Goal: Information Seeking & Learning: Learn about a topic

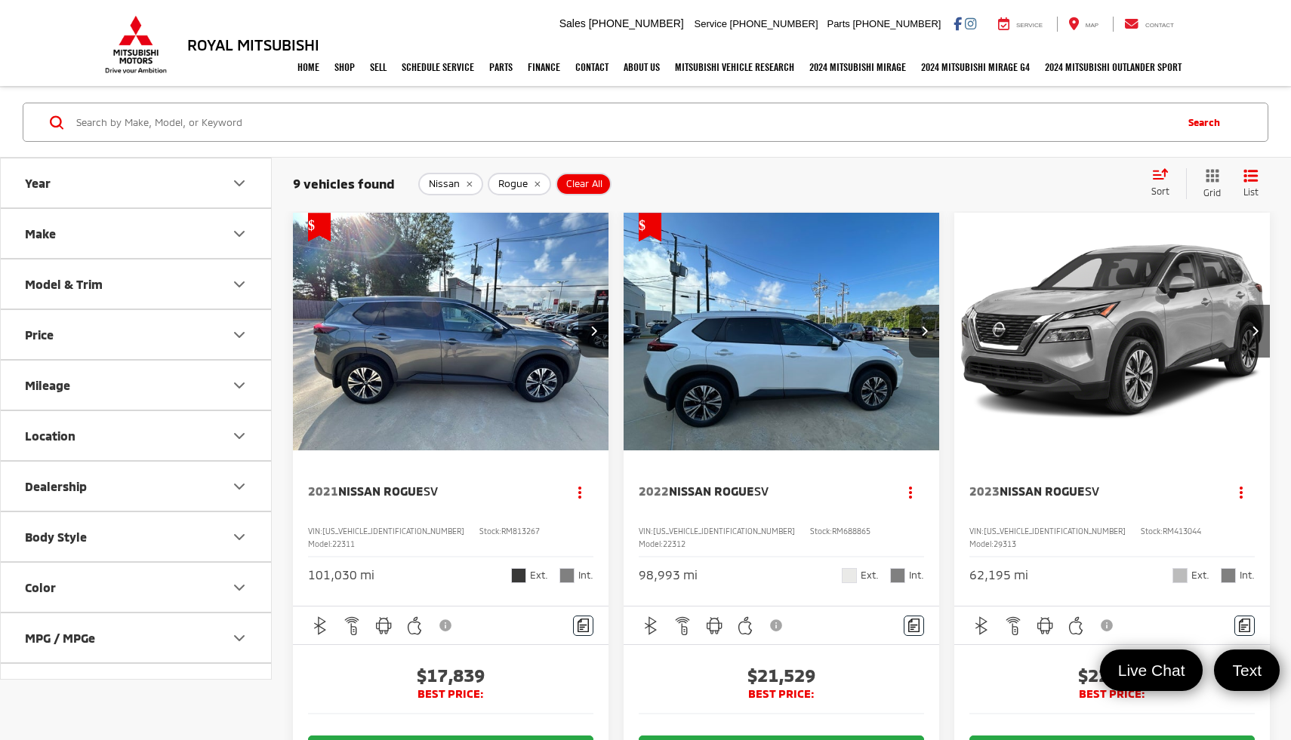
click at [425, 482] on div "2021 Nissan Rogue SV Copy Link Share Print View Details VIN: 5N1AT3BA1MC813267 …" at bounding box center [451, 529] width 316 height 156
click at [421, 491] on span "Nissan Rogue" at bounding box center [380, 491] width 85 height 14
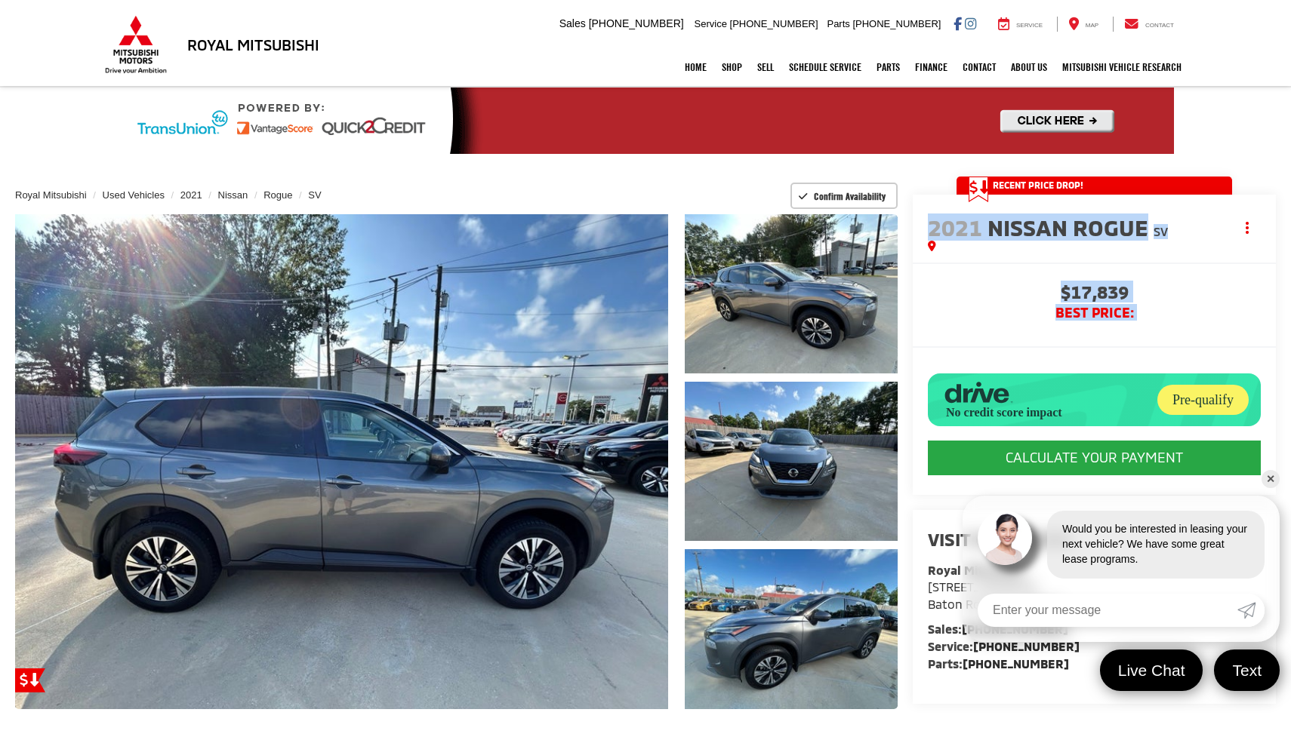
drag, startPoint x: 928, startPoint y: 227, endPoint x: 1101, endPoint y: 340, distance: 206.6
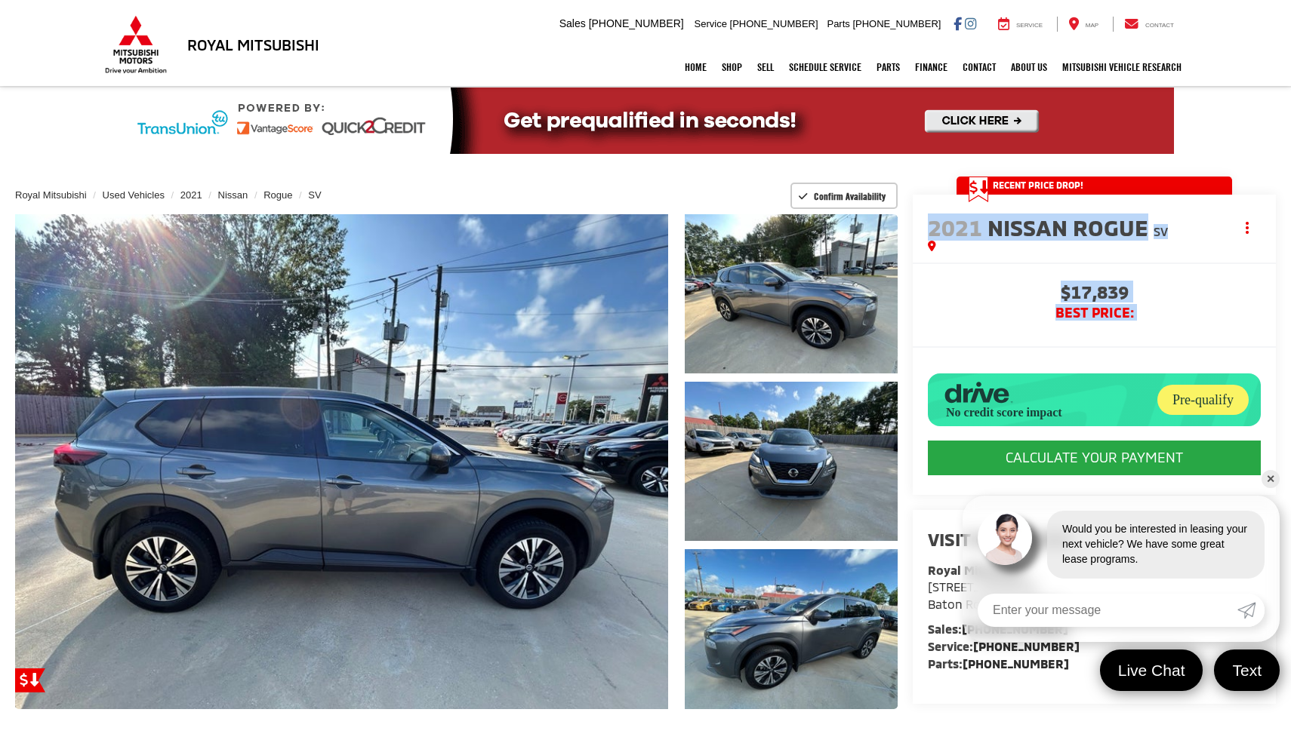
click at [1101, 340] on div "2021 Nissan Rogue SV Copy Link Share Print Buy $17,839 BEST PRICE: CALCULATE YO…" at bounding box center [1094, 345] width 363 height 300
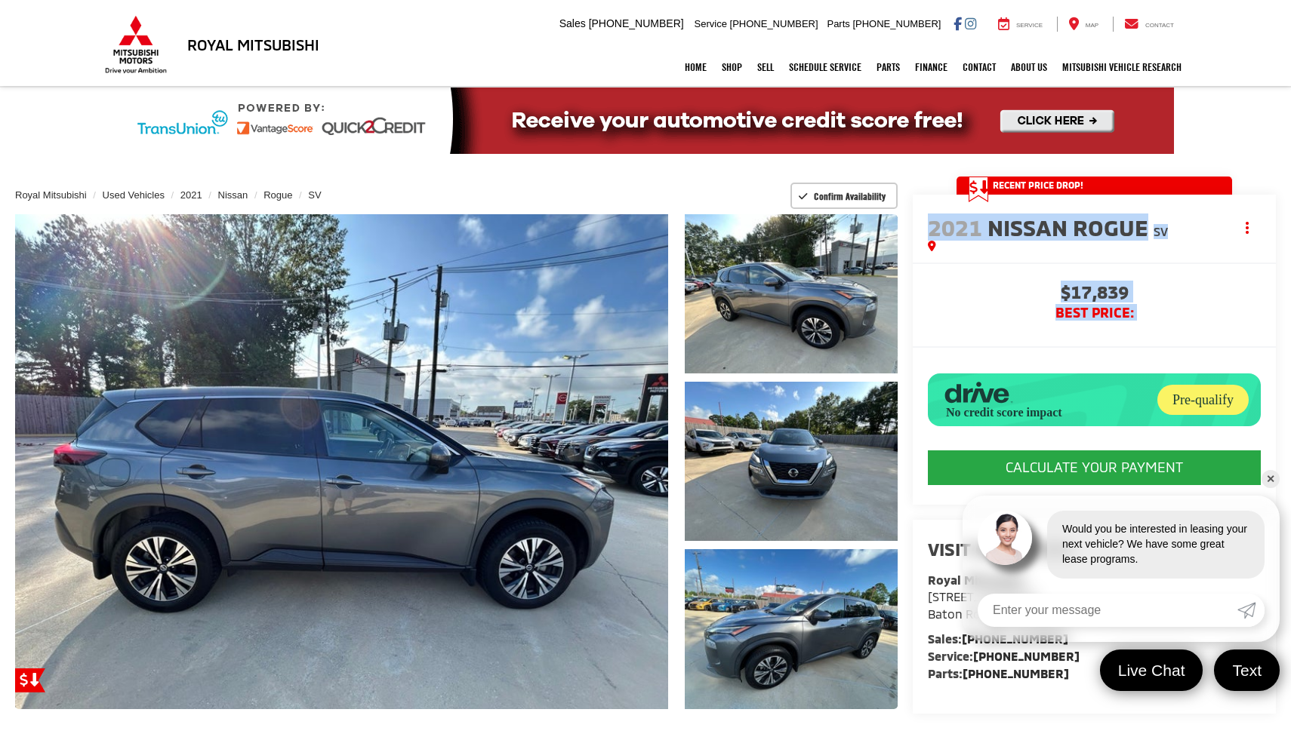
copy div "2021 Nissan Rogue SV Copy Link Share Print Buy $17,839 BEST PRICE:"
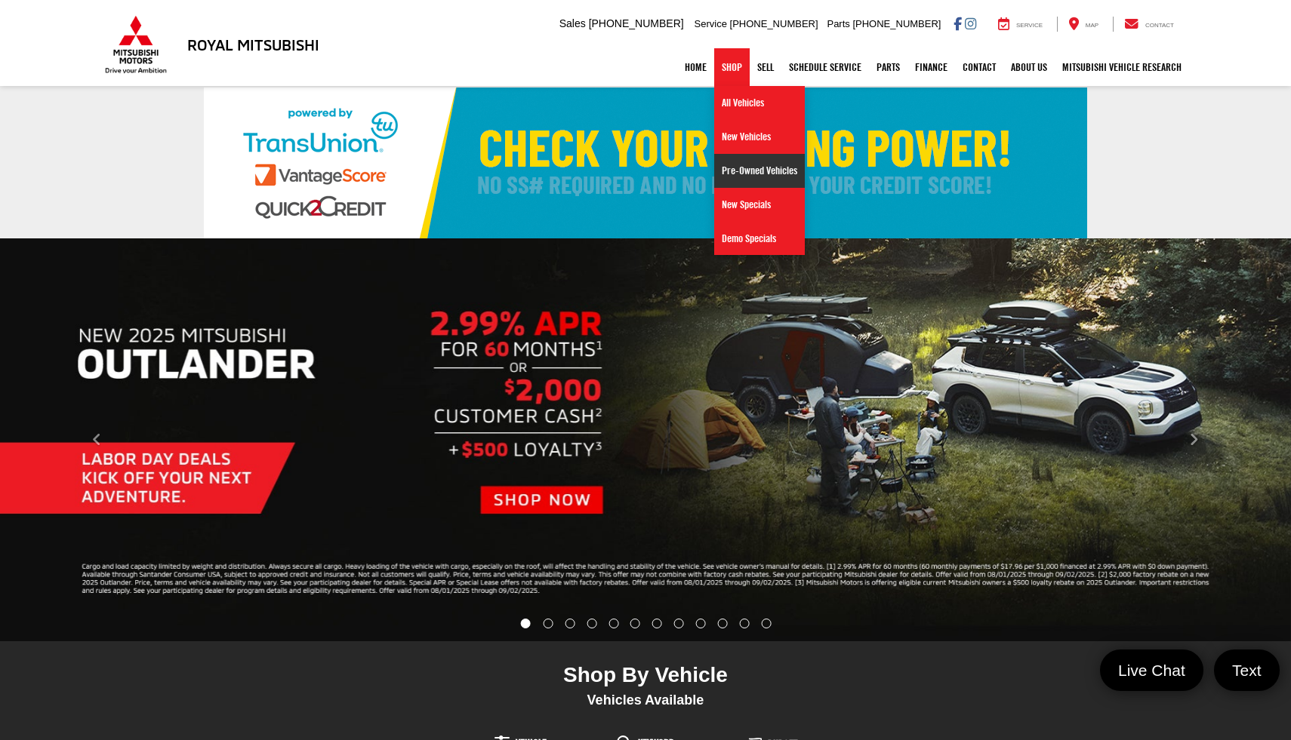
click at [731, 167] on link "Pre-Owned Vehicles" at bounding box center [759, 171] width 91 height 34
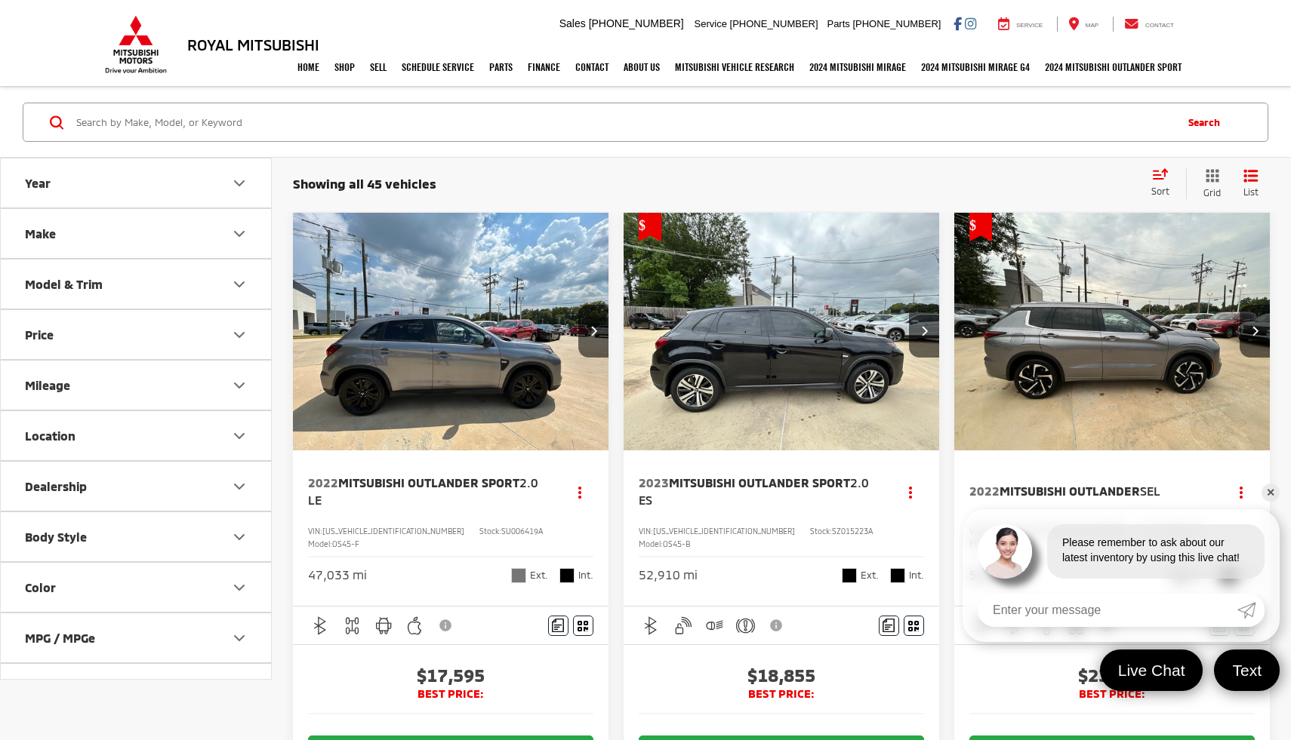
click at [232, 298] on button "Model & Trim" at bounding box center [137, 284] width 272 height 49
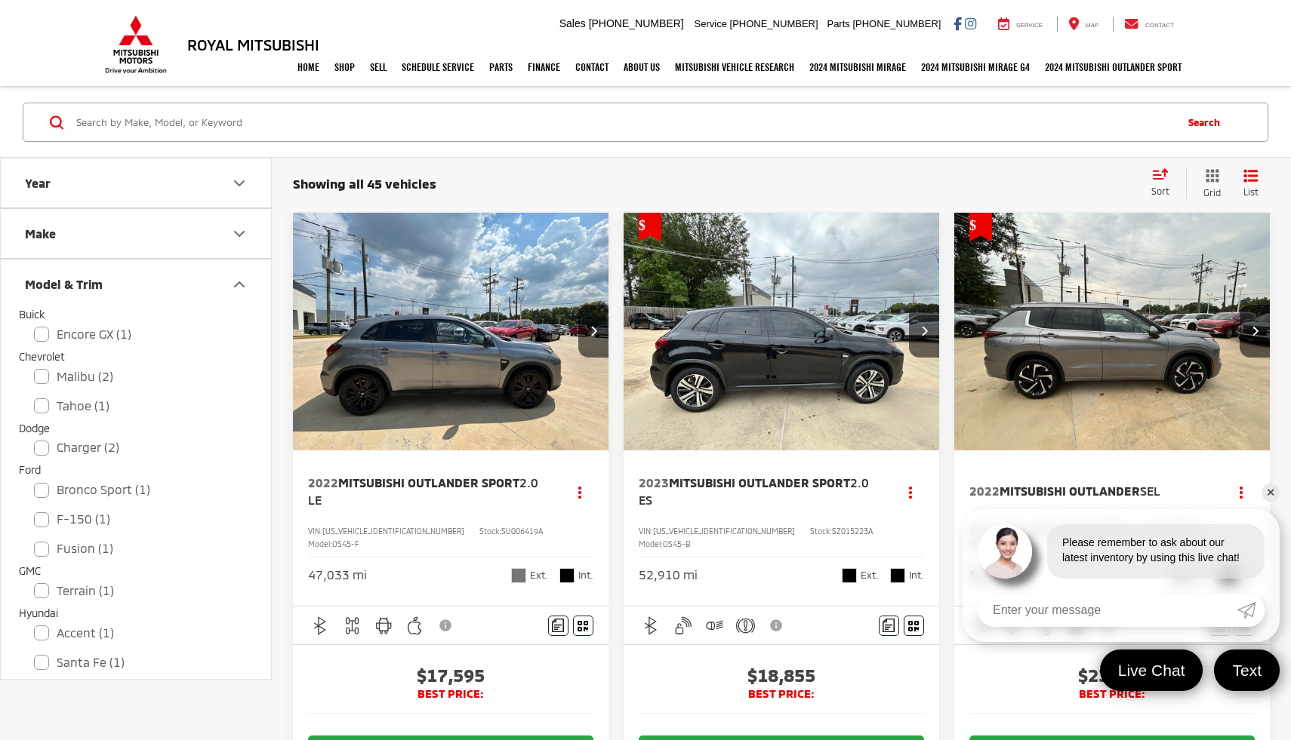
click at [191, 237] on button "Make" at bounding box center [137, 233] width 272 height 49
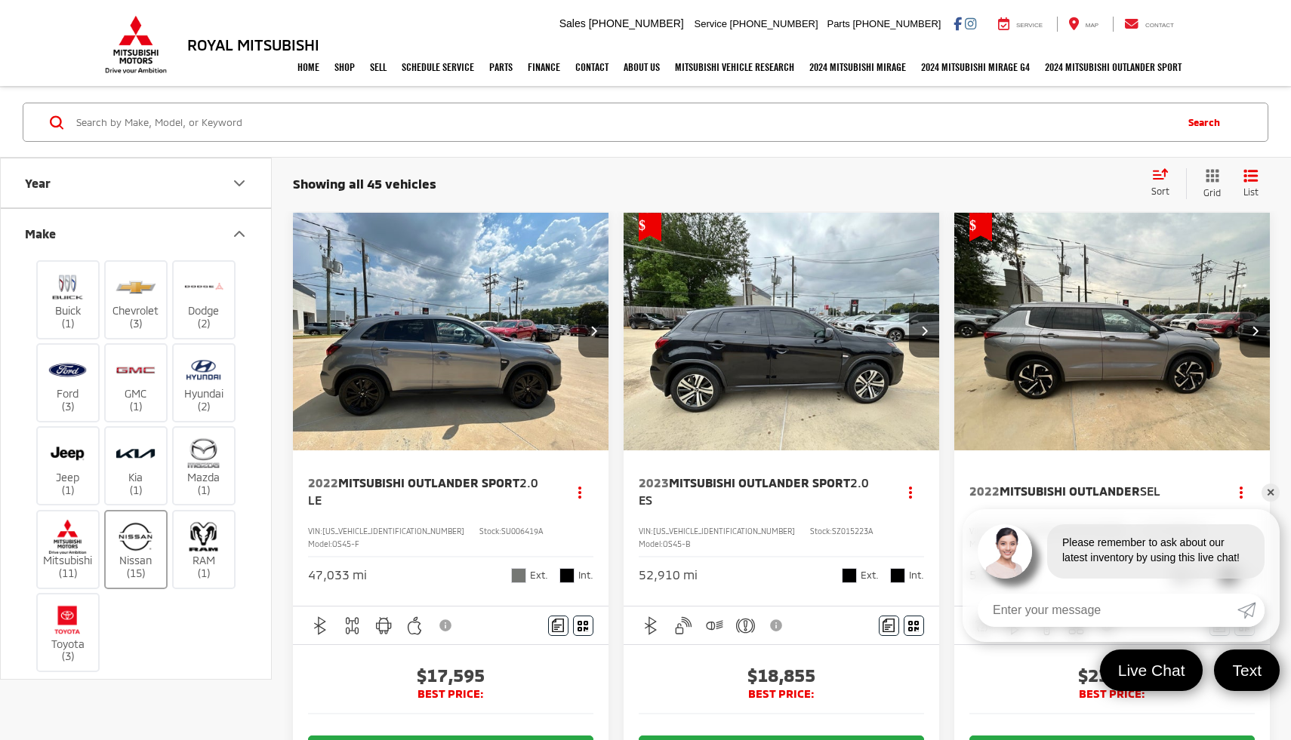
click at [124, 540] on img at bounding box center [136, 536] width 42 height 35
click at [0, 0] on input "Nissan (15)" at bounding box center [0, 0] width 0 height 0
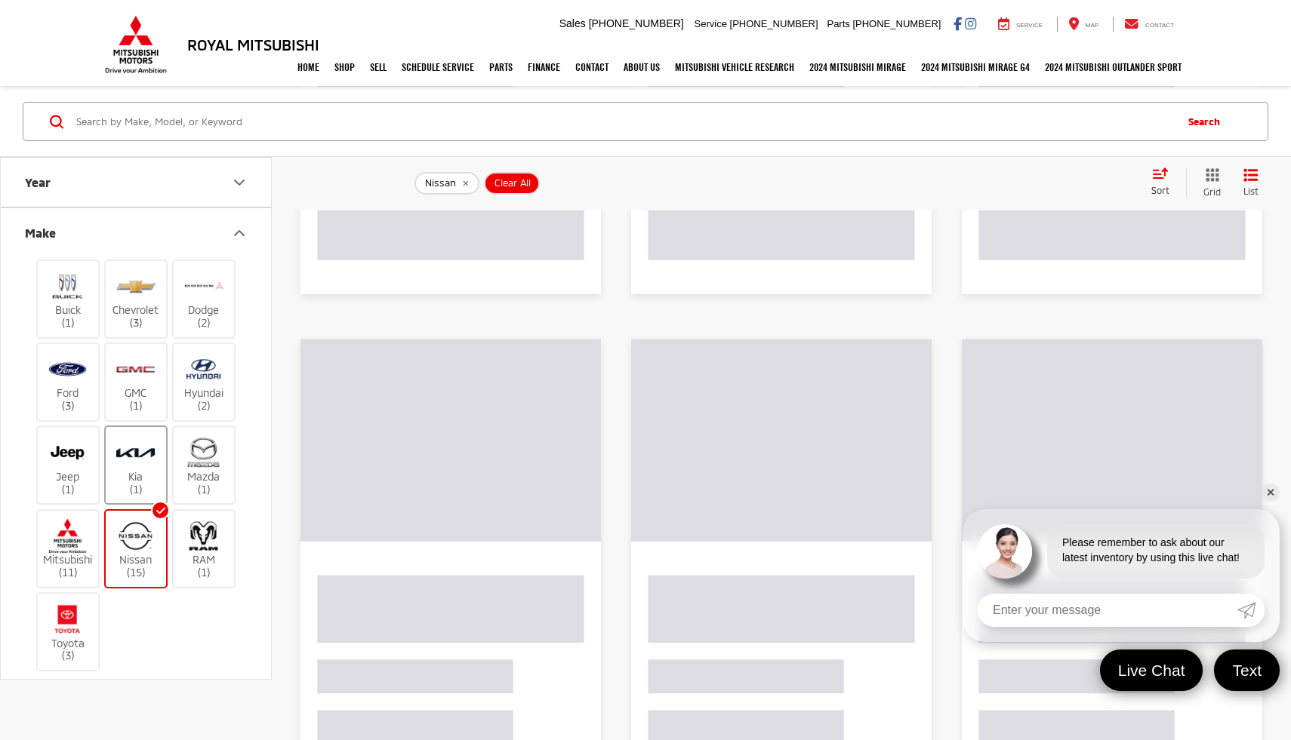
scroll to position [568, 0]
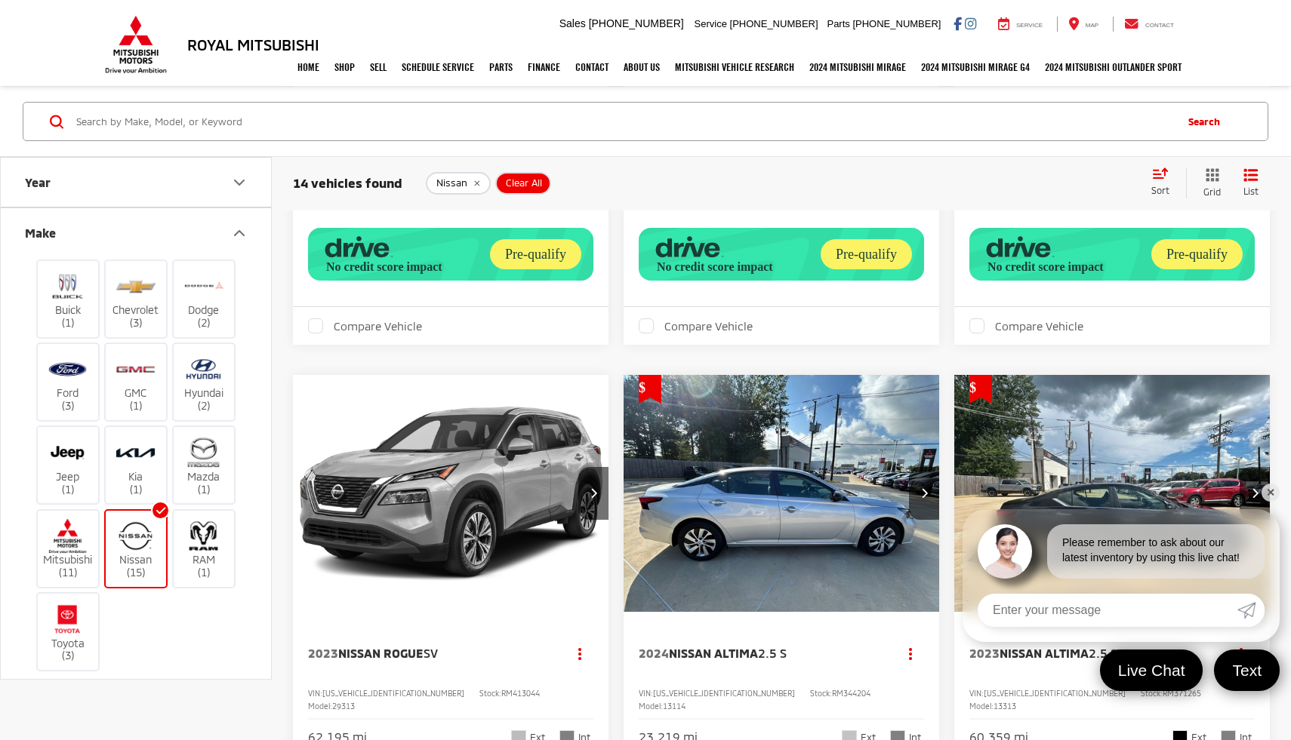
click at [248, 239] on button "Make" at bounding box center [137, 232] width 272 height 49
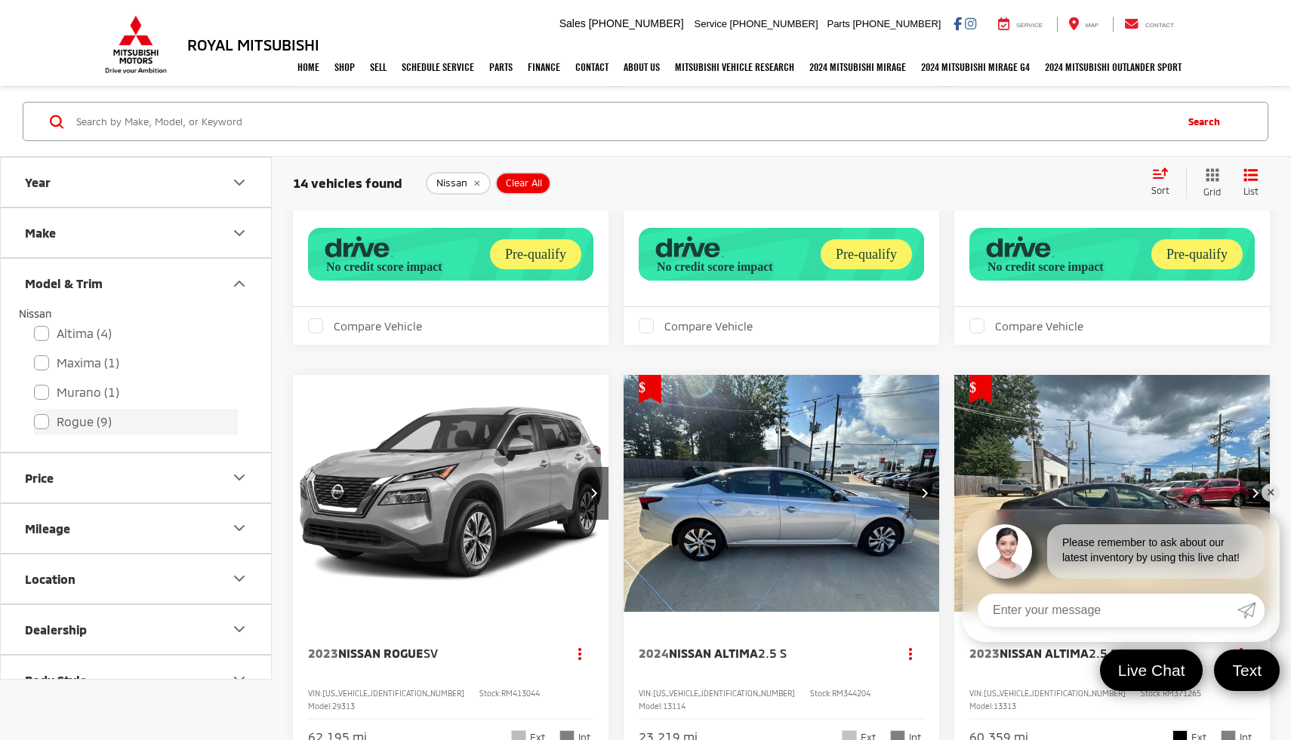
click at [125, 416] on label "Rogue (9)" at bounding box center [136, 422] width 204 height 26
click at [35, 413] on input "Rogue (9)" at bounding box center [34, 412] width 1 height 1
checkbox input "true"
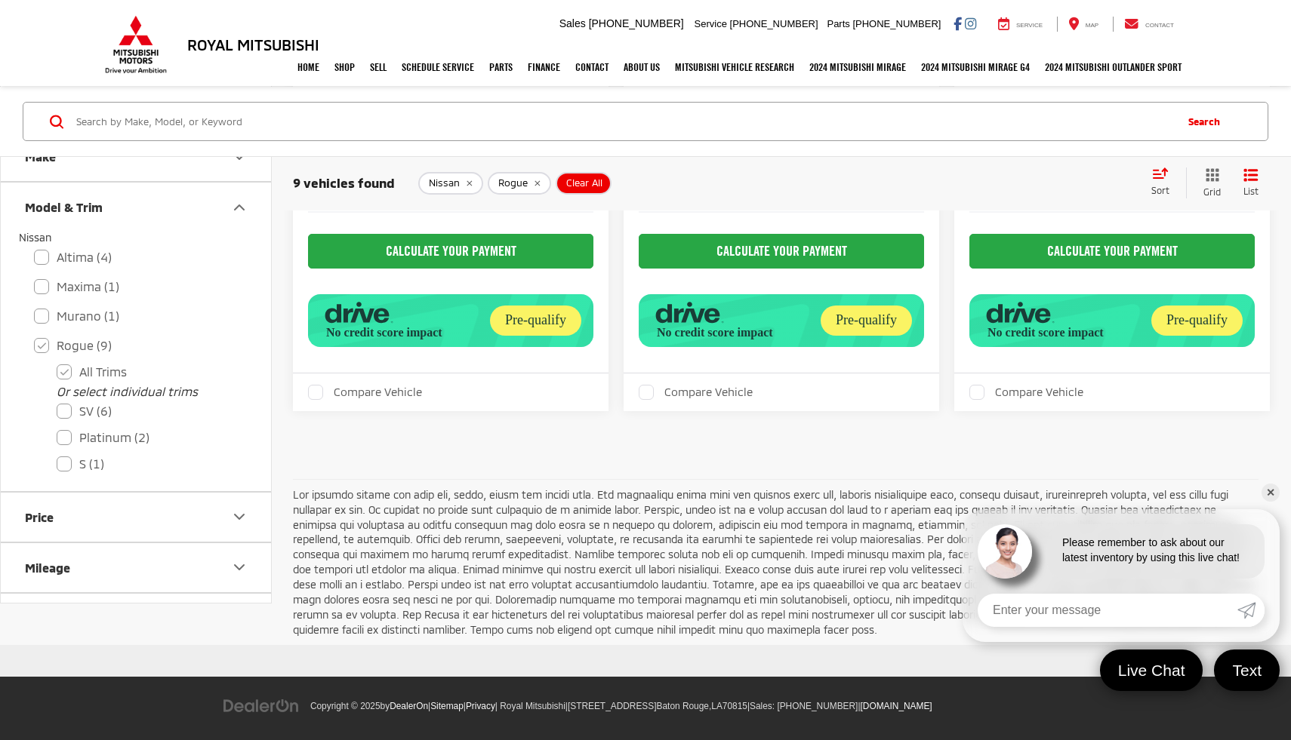
scroll to position [2114, 0]
